Goal: Information Seeking & Learning: Find specific fact

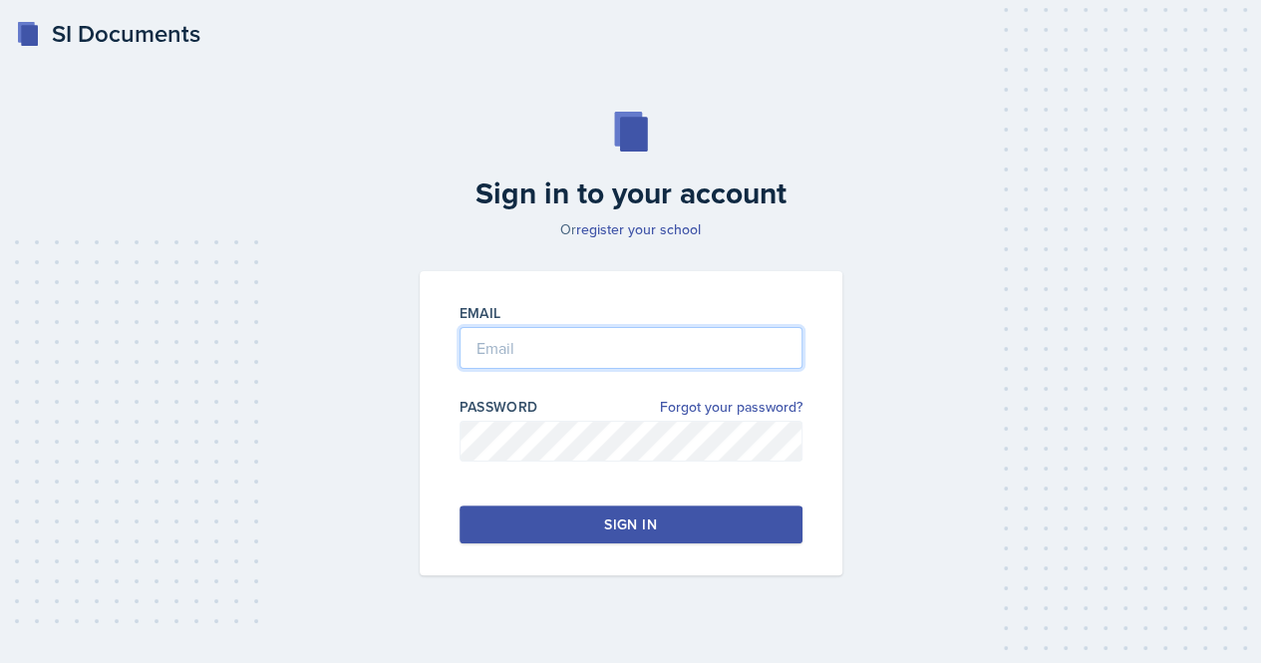
type input "[EMAIL_ADDRESS][DOMAIN_NAME]"
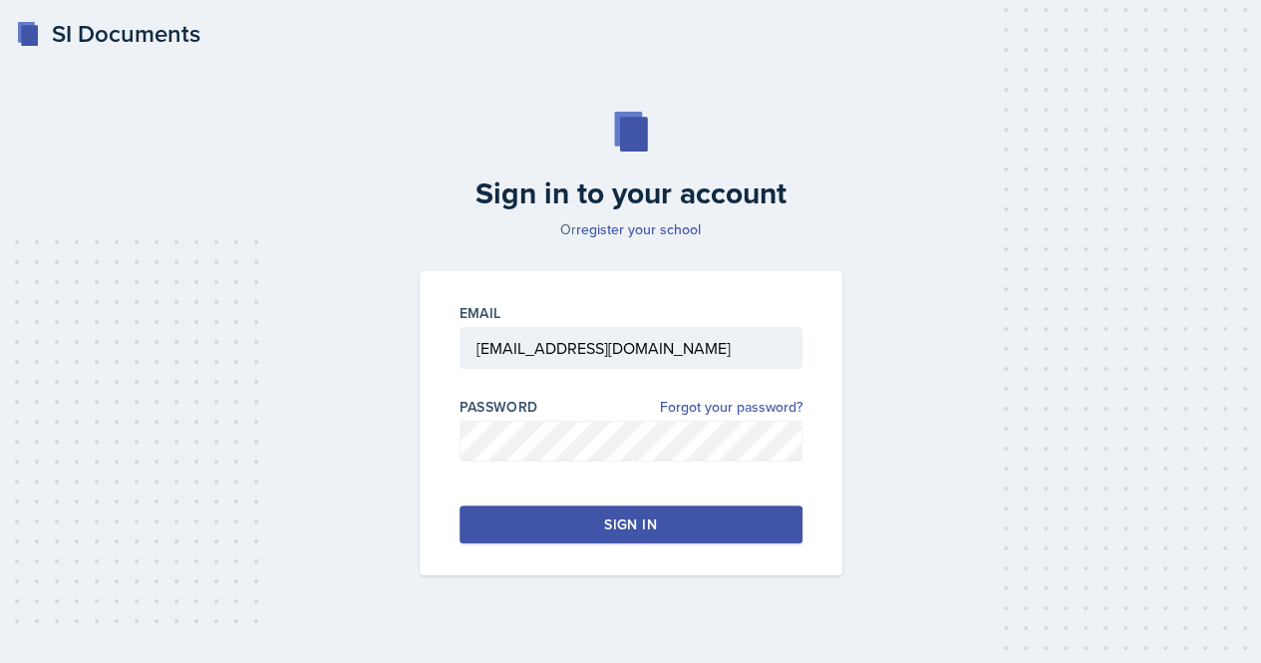
click at [544, 507] on button "Sign in" at bounding box center [631, 524] width 343 height 38
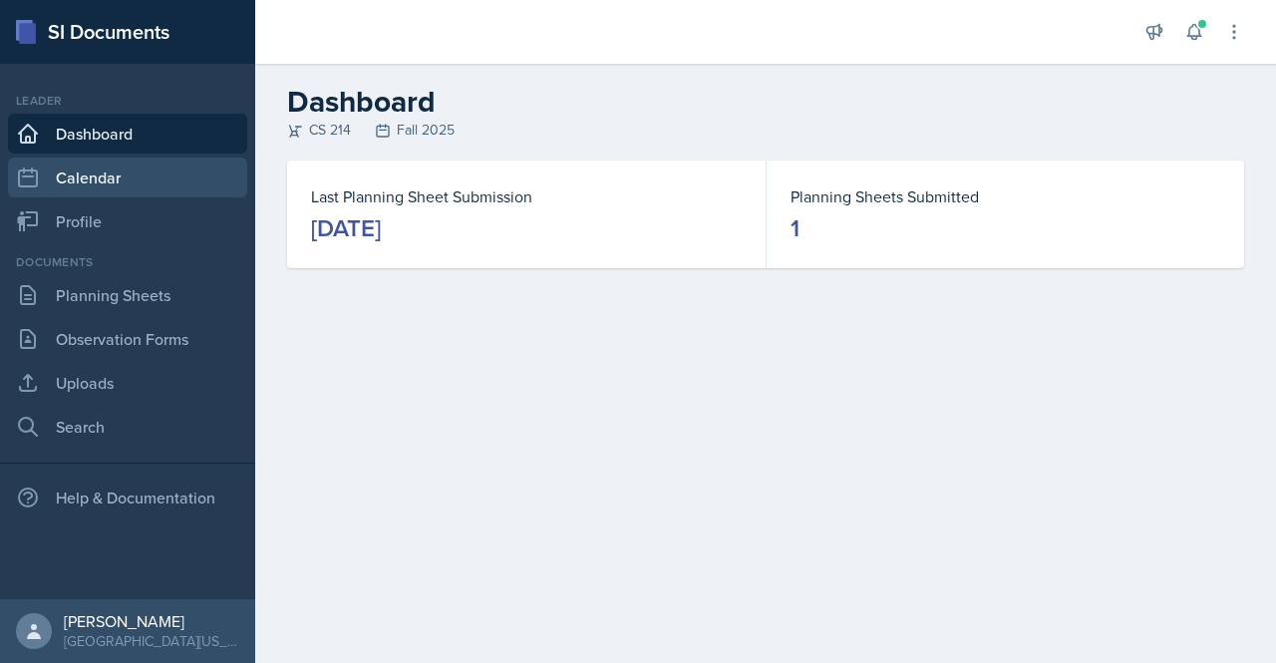
click at [112, 185] on link "Calendar" at bounding box center [127, 177] width 239 height 40
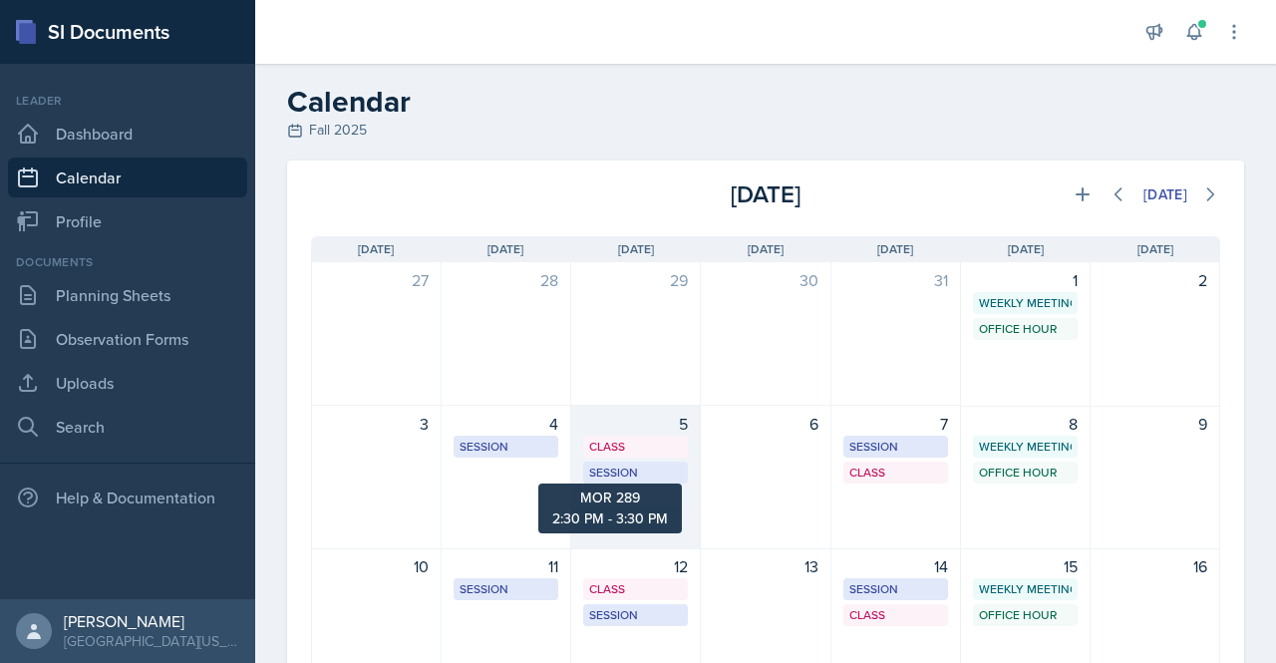
click at [637, 469] on div "Session" at bounding box center [635, 473] width 93 height 18
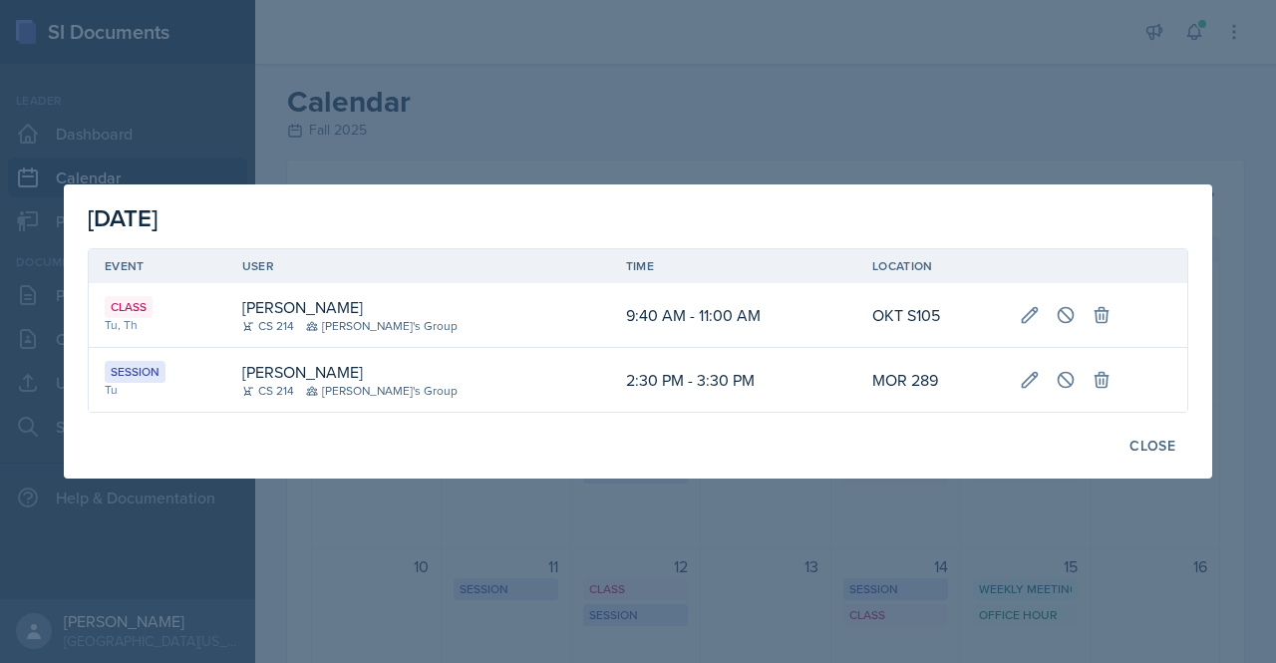
click at [872, 385] on td "MOR 289" at bounding box center [930, 380] width 148 height 64
copy div "MOR 289"
click at [859, 107] on div at bounding box center [638, 331] width 1276 height 663
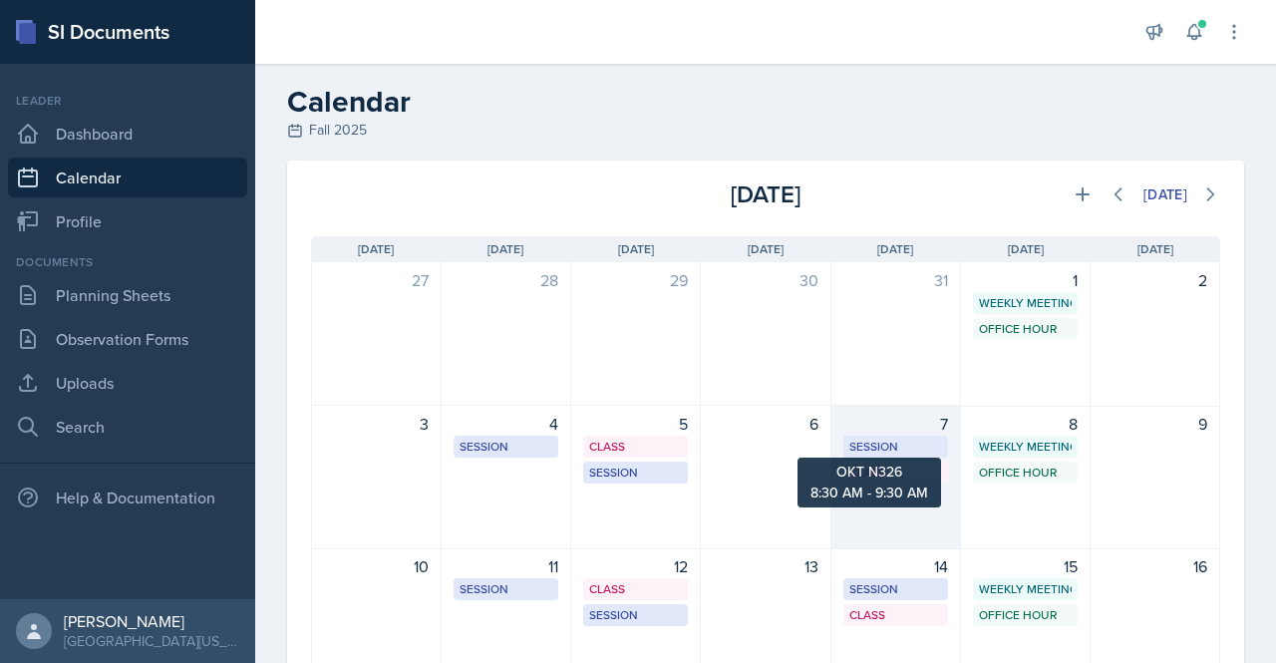
click at [877, 440] on div "Session" at bounding box center [895, 447] width 93 height 18
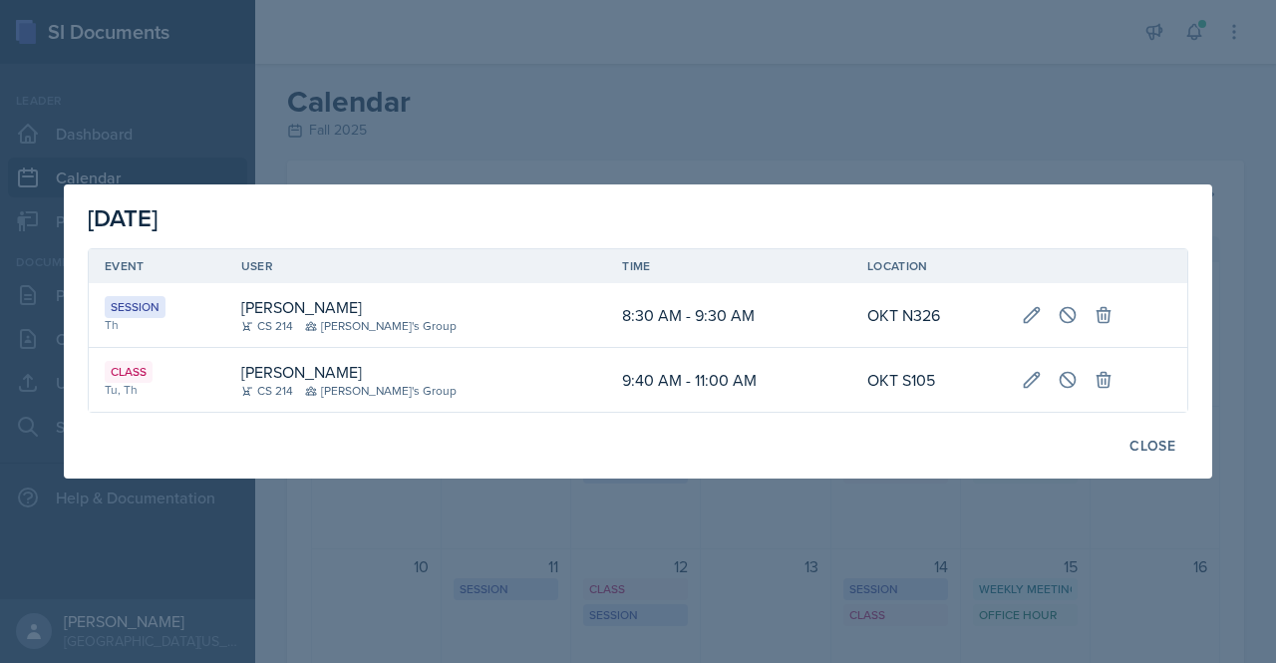
click at [606, 320] on td "8:30 AM - 9:30 AM" at bounding box center [728, 315] width 245 height 65
click at [1144, 445] on div "Close" at bounding box center [1152, 446] width 46 height 16
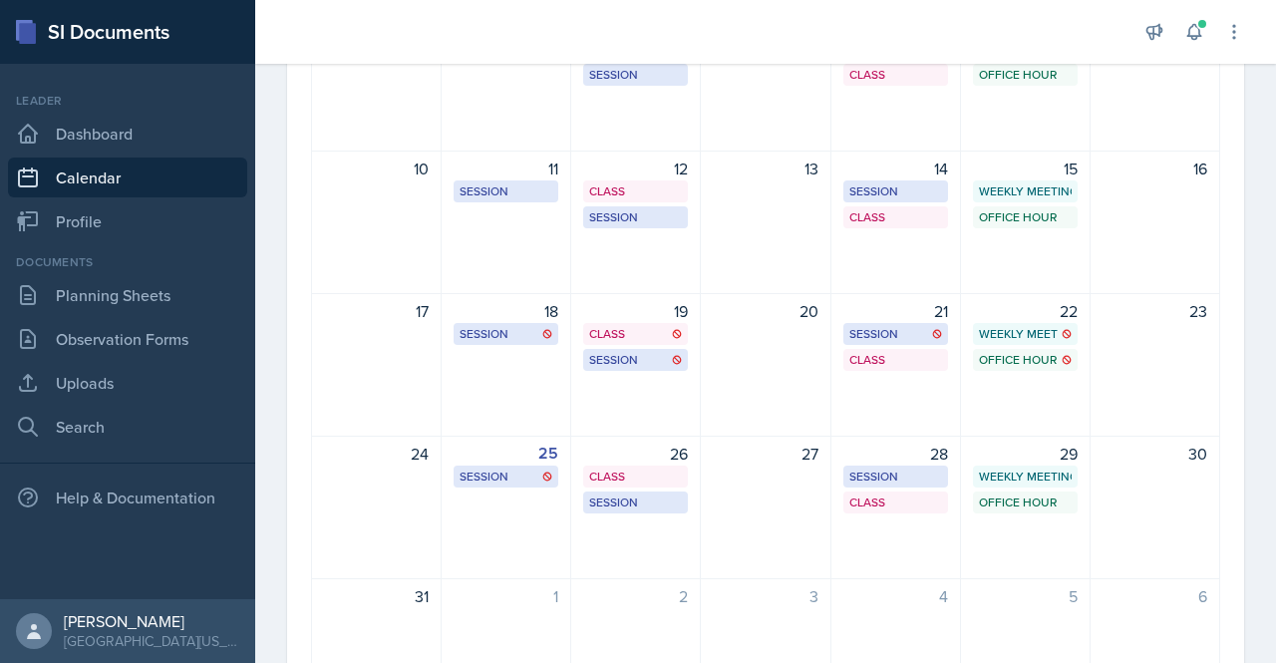
scroll to position [470, 0]
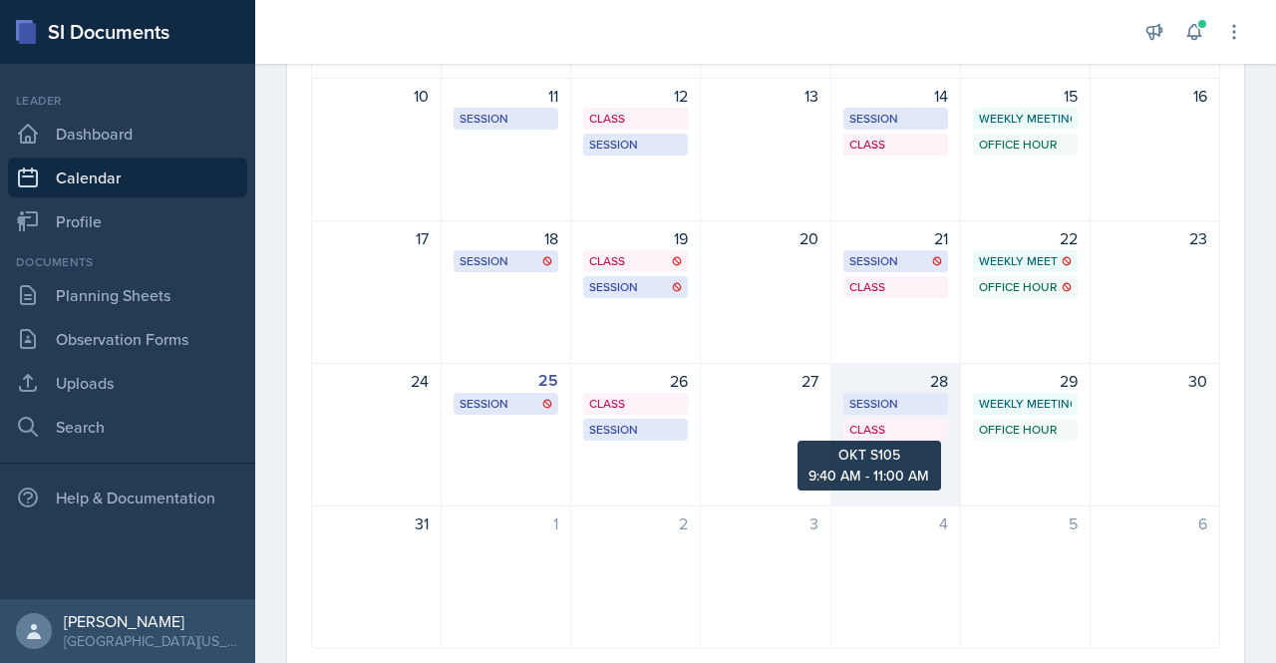
click at [887, 428] on div "Class" at bounding box center [895, 430] width 93 height 18
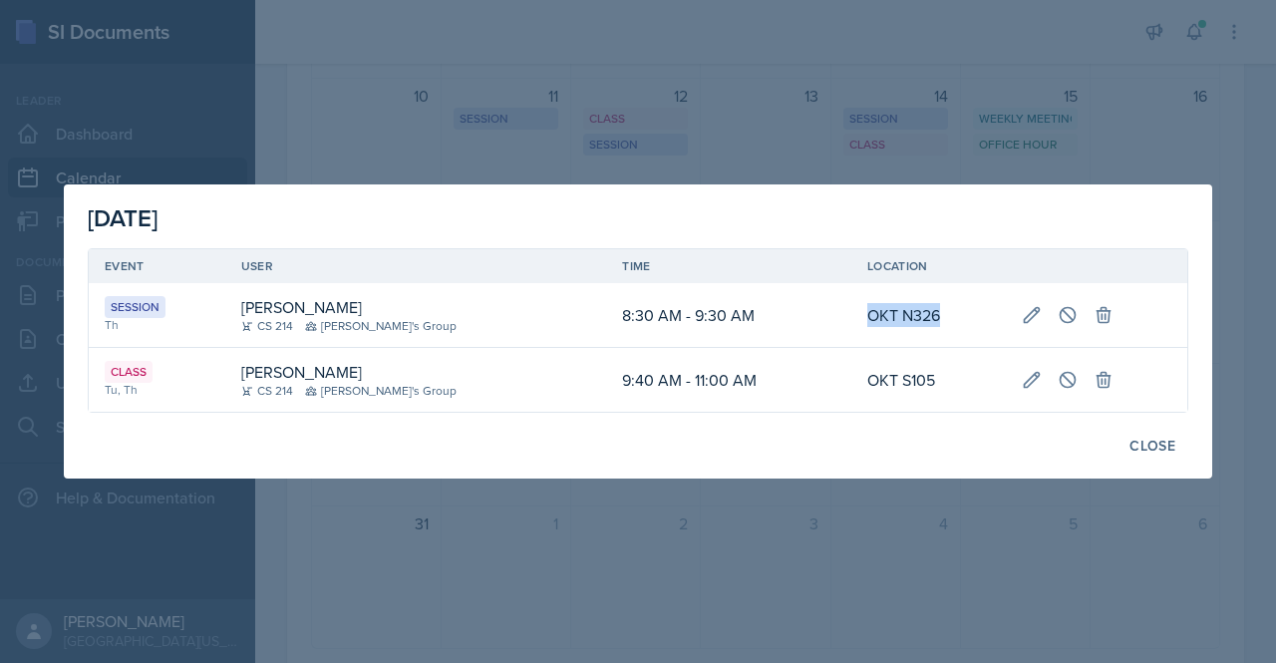
drag, startPoint x: 913, startPoint y: 317, endPoint x: 828, endPoint y: 322, distance: 84.9
click at [851, 322] on td "OKT N326" at bounding box center [928, 315] width 154 height 65
copy td "OKT N326"
